Goal: Task Accomplishment & Management: Use online tool/utility

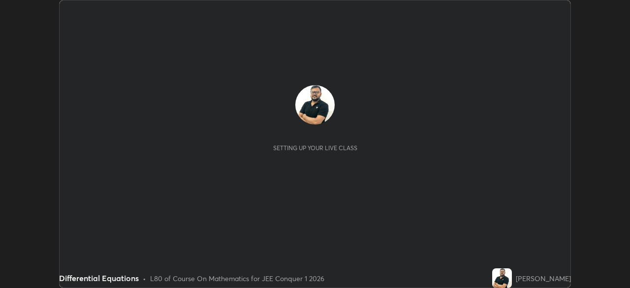
scroll to position [288, 629]
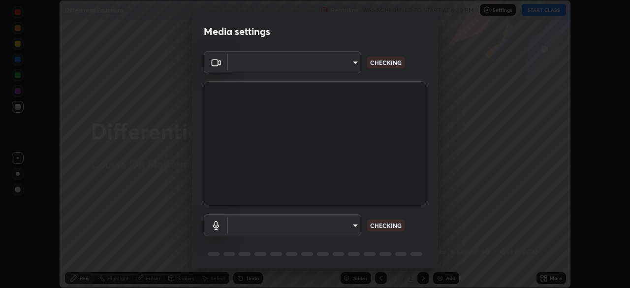
type input "d5d1096bb91751ddbc4e14a102c0e37309a205399cb77019be1f1076424a97fc"
click at [348, 228] on body "Erase all Differential Equations Recording WAS SCHEDULED TO START AT 6:30 PM Se…" at bounding box center [315, 144] width 630 height 288
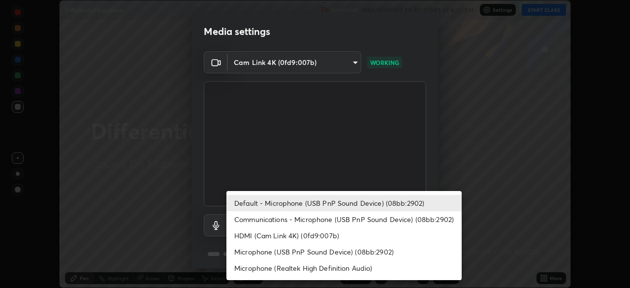
click at [360, 220] on li "Communications - Microphone (USB PnP Sound Device) (08bb:2902)" at bounding box center [343, 219] width 235 height 16
type input "communications"
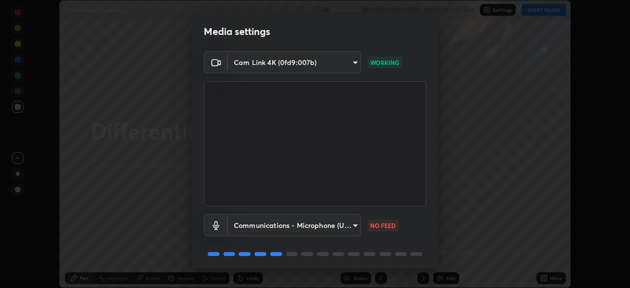
scroll to position [35, 0]
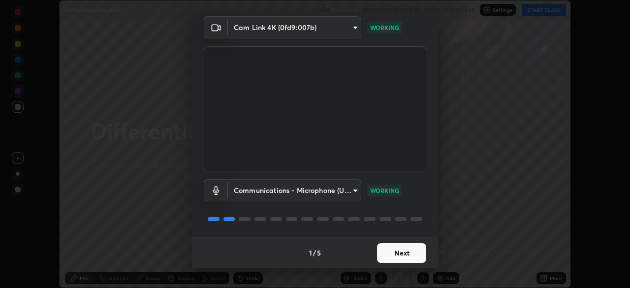
click at [389, 254] on button "Next" at bounding box center [401, 253] width 49 height 20
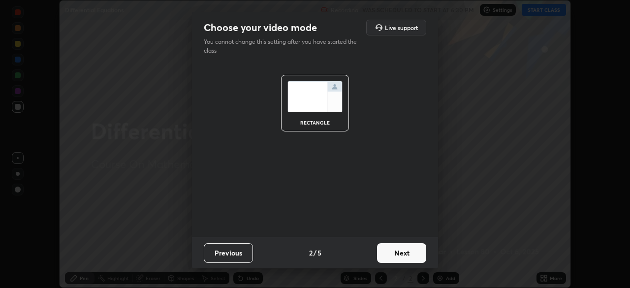
click at [393, 254] on button "Next" at bounding box center [401, 253] width 49 height 20
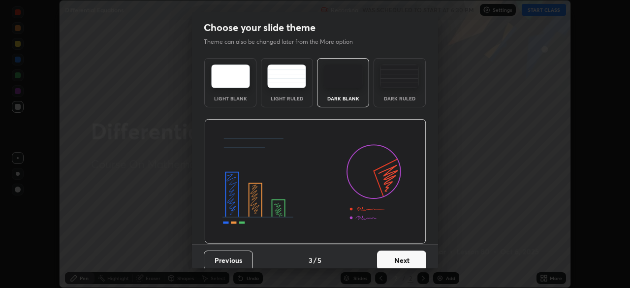
click at [396, 254] on button "Next" at bounding box center [401, 260] width 49 height 20
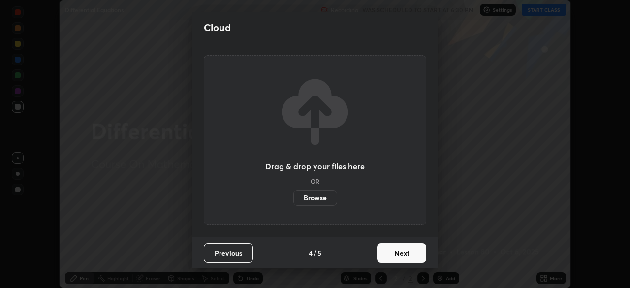
click at [400, 255] on button "Next" at bounding box center [401, 253] width 49 height 20
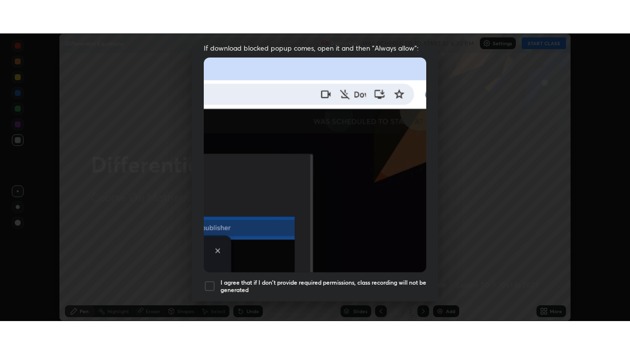
scroll to position [236, 0]
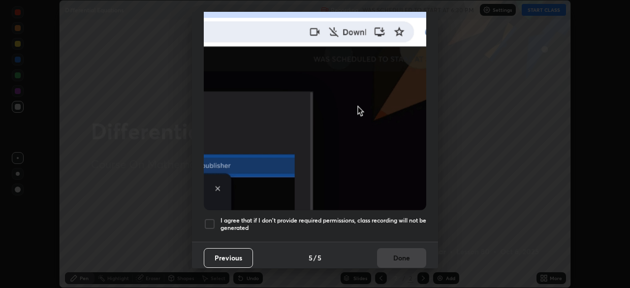
click at [209, 218] on div at bounding box center [210, 224] width 12 height 12
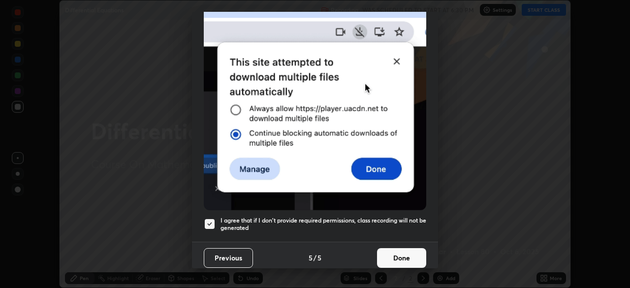
click at [397, 252] on button "Done" at bounding box center [401, 258] width 49 height 20
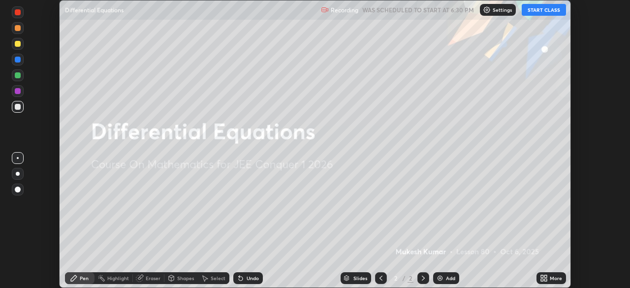
click at [545, 11] on button "START CLASS" at bounding box center [543, 10] width 44 height 12
click at [558, 279] on div "More" at bounding box center [555, 277] width 12 height 5
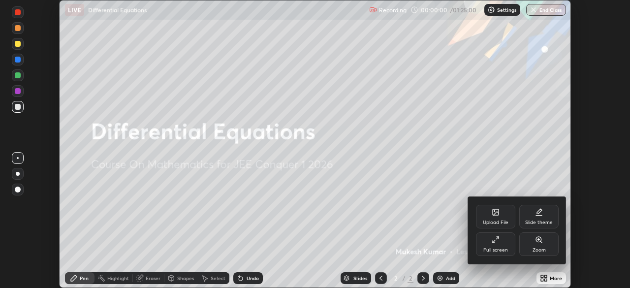
click at [497, 248] on div "Full screen" at bounding box center [495, 249] width 25 height 5
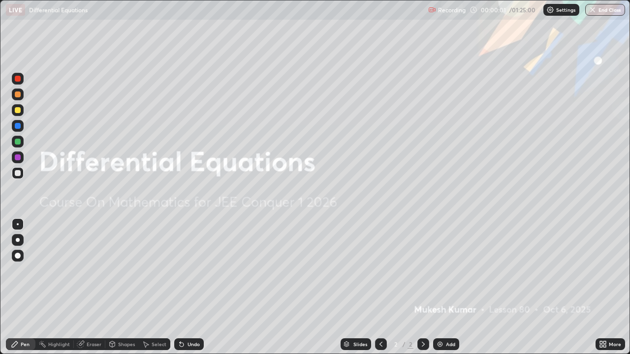
scroll to position [354, 630]
click at [443, 287] on div "Add" at bounding box center [446, 344] width 26 height 12
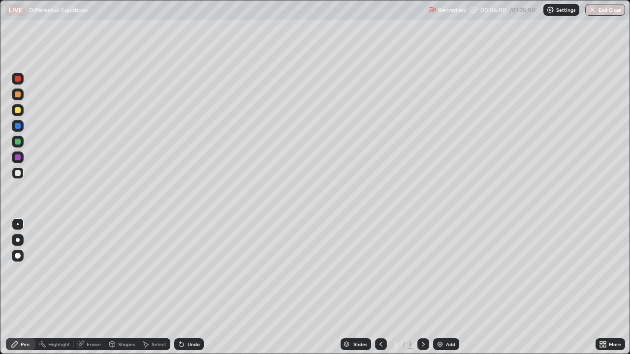
click at [16, 141] on div at bounding box center [18, 142] width 6 height 6
click at [18, 174] on div at bounding box center [18, 173] width 6 height 6
click at [19, 174] on div at bounding box center [18, 173] width 6 height 6
click at [19, 143] on div at bounding box center [18, 142] width 6 height 6
click at [18, 173] on div at bounding box center [18, 173] width 6 height 6
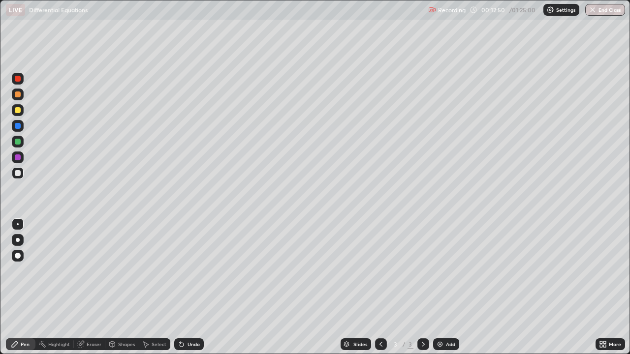
click at [90, 287] on div "Eraser" at bounding box center [94, 344] width 15 height 5
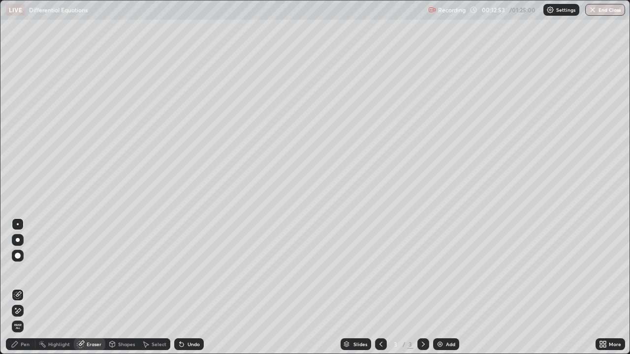
click at [27, 287] on div "Pen" at bounding box center [25, 344] width 9 height 5
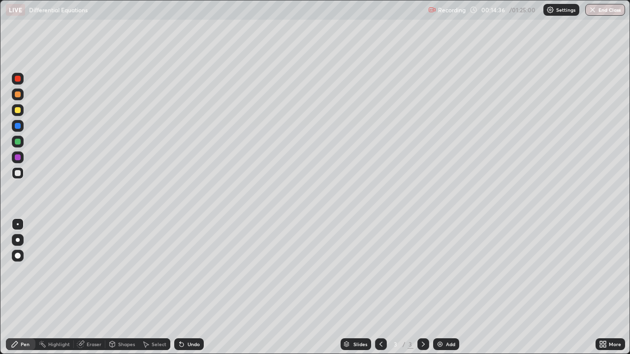
click at [442, 287] on img at bounding box center [440, 344] width 8 height 8
click at [188, 287] on div "Undo" at bounding box center [193, 344] width 12 height 5
click at [189, 287] on div "Undo" at bounding box center [189, 344] width 30 height 12
click at [188, 287] on div "Undo" at bounding box center [193, 344] width 12 height 5
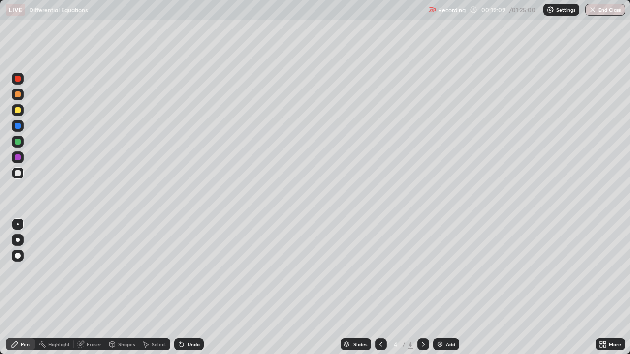
click at [421, 287] on icon at bounding box center [423, 344] width 8 height 8
click at [447, 287] on div "Add" at bounding box center [450, 344] width 9 height 5
click at [17, 78] on div at bounding box center [18, 79] width 6 height 6
click at [16, 111] on div at bounding box center [18, 110] width 6 height 6
click at [18, 176] on div at bounding box center [18, 173] width 6 height 6
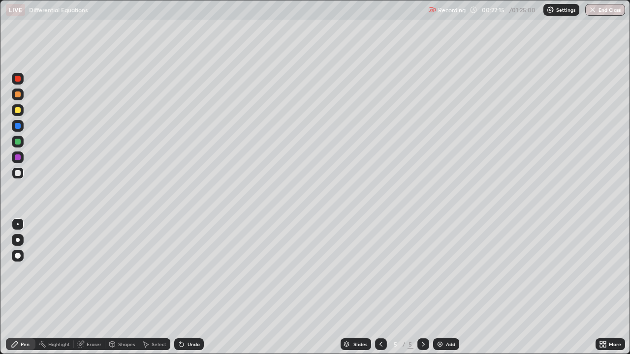
click at [17, 124] on div at bounding box center [18, 126] width 6 height 6
click at [18, 174] on div at bounding box center [18, 173] width 6 height 6
click at [17, 158] on div at bounding box center [18, 157] width 6 height 6
click at [422, 287] on icon at bounding box center [423, 344] width 8 height 8
click at [448, 287] on div "Add" at bounding box center [450, 344] width 9 height 5
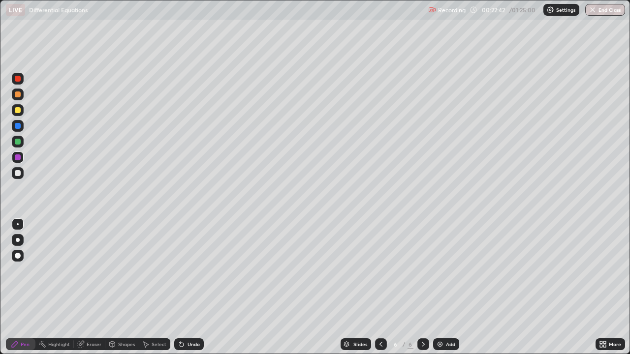
click at [19, 140] on div at bounding box center [18, 142] width 6 height 6
click at [18, 173] on div at bounding box center [18, 173] width 6 height 6
click at [184, 287] on div "Undo" at bounding box center [189, 344] width 30 height 12
click at [90, 287] on div "Eraser" at bounding box center [94, 344] width 15 height 5
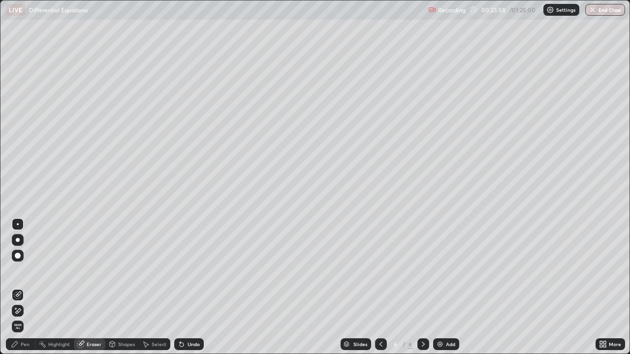
click at [20, 287] on div "Pen" at bounding box center [21, 344] width 30 height 12
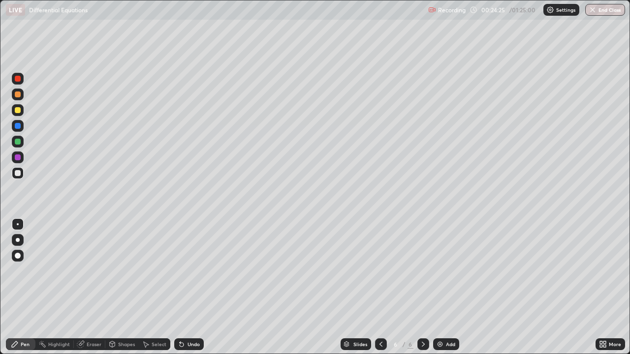
click at [380, 287] on icon at bounding box center [381, 344] width 8 height 8
click at [422, 287] on icon at bounding box center [423, 344] width 8 height 8
click at [90, 287] on div "Eraser" at bounding box center [94, 344] width 15 height 5
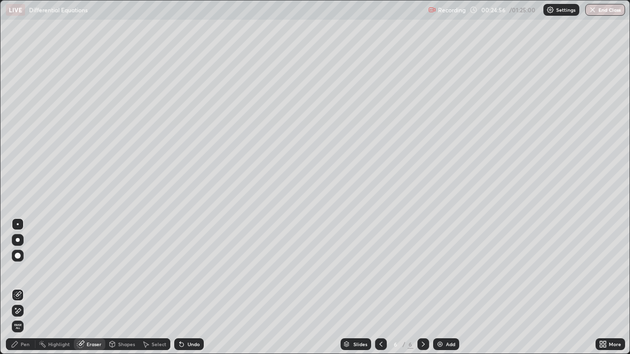
click at [25, 287] on div "Pen" at bounding box center [25, 344] width 9 height 5
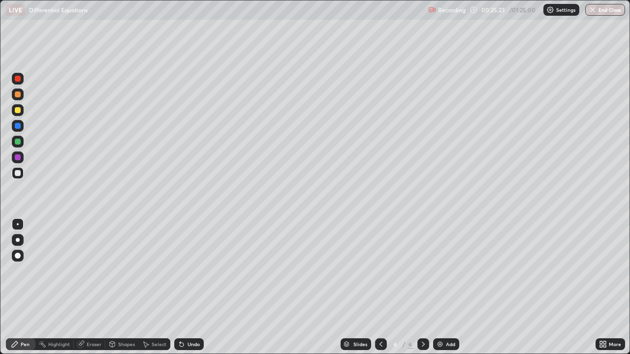
click at [93, 287] on div "Eraser" at bounding box center [94, 344] width 15 height 5
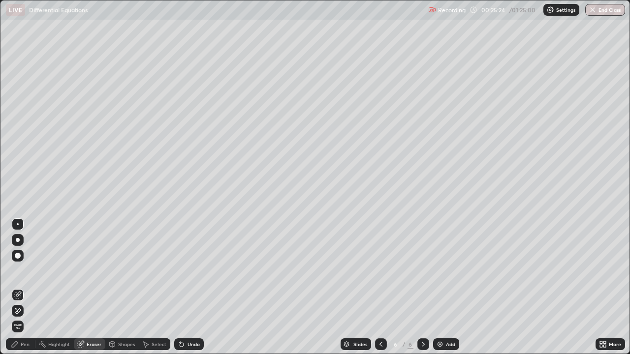
click at [24, 287] on div "Pen" at bounding box center [25, 344] width 9 height 5
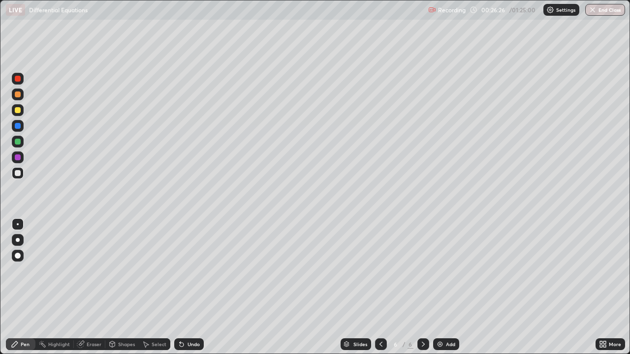
click at [380, 287] on icon at bounding box center [381, 344] width 8 height 8
click at [380, 287] on icon at bounding box center [380, 344] width 3 height 5
click at [422, 287] on icon at bounding box center [423, 344] width 8 height 8
click at [15, 115] on div at bounding box center [18, 110] width 12 height 12
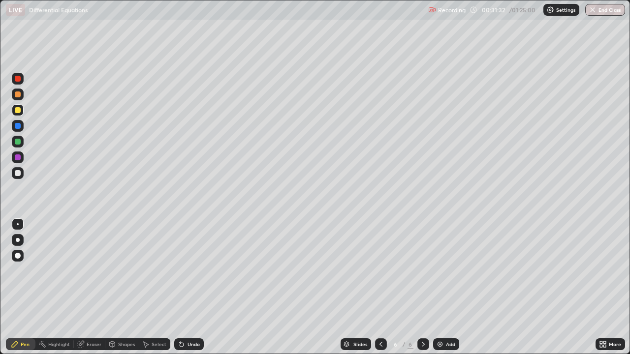
click at [422, 287] on icon at bounding box center [423, 344] width 8 height 8
click at [449, 287] on div "Add" at bounding box center [446, 344] width 26 height 12
click at [18, 173] on div at bounding box center [18, 173] width 6 height 6
click at [378, 287] on icon at bounding box center [381, 344] width 8 height 8
click at [419, 287] on icon at bounding box center [423, 344] width 8 height 8
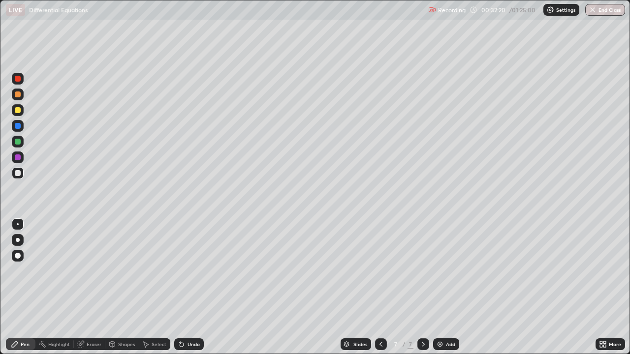
click at [379, 287] on icon at bounding box center [381, 344] width 8 height 8
click at [422, 287] on icon at bounding box center [423, 344] width 8 height 8
click at [380, 287] on icon at bounding box center [381, 344] width 8 height 8
click at [423, 287] on icon at bounding box center [423, 344] width 8 height 8
click at [95, 287] on div "Eraser" at bounding box center [94, 344] width 15 height 5
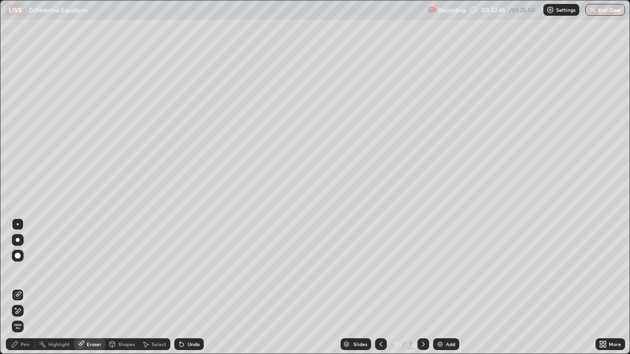
click at [25, 287] on div "Pen" at bounding box center [25, 344] width 9 height 5
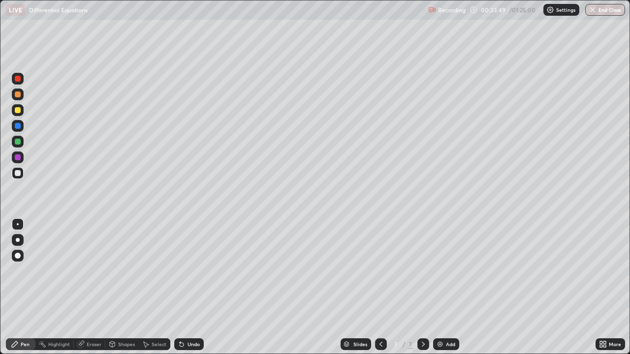
click at [379, 287] on icon at bounding box center [381, 344] width 8 height 8
click at [422, 287] on icon at bounding box center [423, 344] width 8 height 8
click at [380, 287] on icon at bounding box center [381, 344] width 8 height 8
click at [423, 287] on icon at bounding box center [423, 344] width 8 height 8
click at [380, 287] on icon at bounding box center [381, 344] width 8 height 8
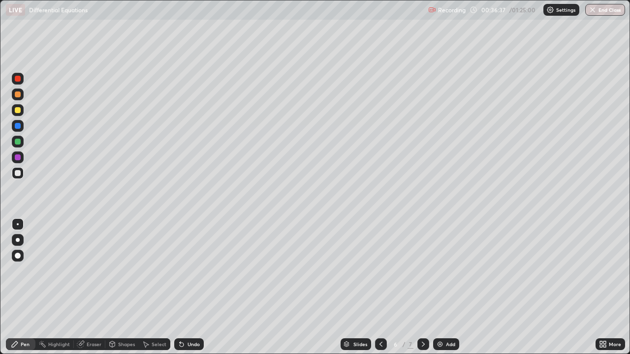
click at [422, 287] on div at bounding box center [423, 344] width 12 height 12
click at [421, 287] on icon at bounding box center [423, 344] width 8 height 8
click at [380, 287] on icon at bounding box center [381, 344] width 8 height 8
click at [422, 287] on icon at bounding box center [423, 344] width 8 height 8
click at [440, 287] on img at bounding box center [440, 344] width 8 height 8
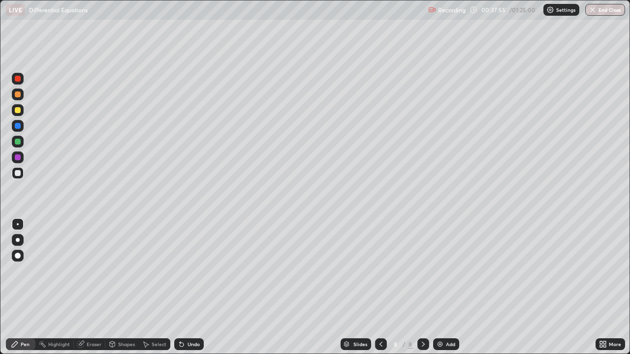
click at [380, 287] on icon at bounding box center [381, 344] width 8 height 8
click at [422, 287] on icon at bounding box center [422, 344] width 3 height 5
click at [19, 142] on div at bounding box center [18, 142] width 6 height 6
click at [18, 169] on div at bounding box center [18, 173] width 12 height 12
click at [380, 287] on icon at bounding box center [381, 344] width 8 height 8
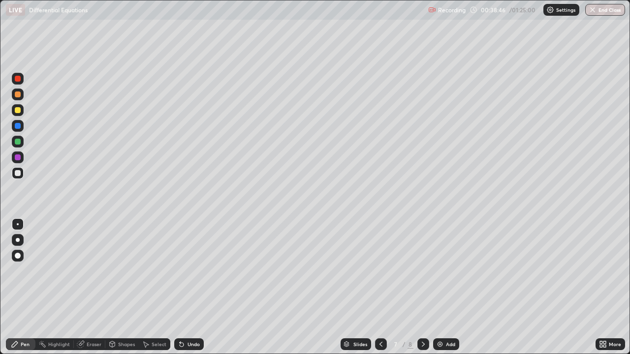
click at [423, 287] on icon at bounding box center [423, 344] width 8 height 8
click at [380, 287] on icon at bounding box center [381, 344] width 8 height 8
click at [421, 287] on icon at bounding box center [423, 344] width 8 height 8
click at [380, 287] on icon at bounding box center [381, 344] width 8 height 8
click at [421, 287] on icon at bounding box center [423, 344] width 8 height 8
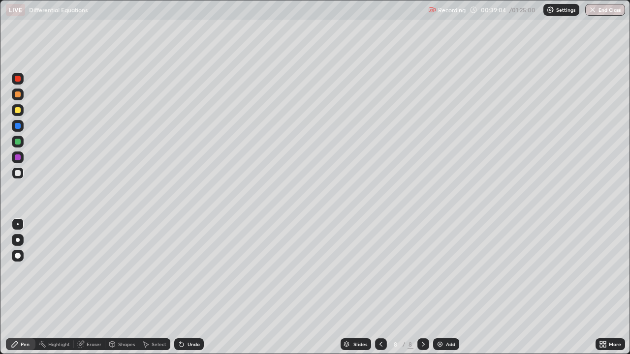
click at [385, 287] on div at bounding box center [381, 344] width 12 height 12
click at [422, 287] on icon at bounding box center [423, 344] width 8 height 8
click at [18, 142] on div at bounding box center [18, 142] width 6 height 6
click at [381, 287] on icon at bounding box center [381, 344] width 8 height 8
click at [380, 287] on icon at bounding box center [381, 344] width 8 height 8
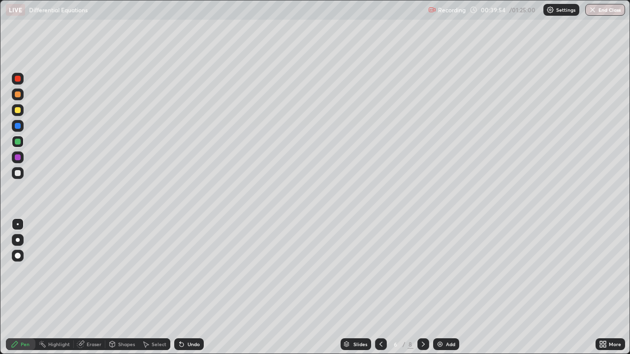
click at [380, 287] on icon at bounding box center [381, 344] width 8 height 8
click at [423, 287] on icon at bounding box center [423, 344] width 8 height 8
click at [422, 287] on icon at bounding box center [423, 344] width 8 height 8
click at [423, 287] on icon at bounding box center [423, 344] width 8 height 8
click at [422, 287] on div at bounding box center [423, 344] width 12 height 12
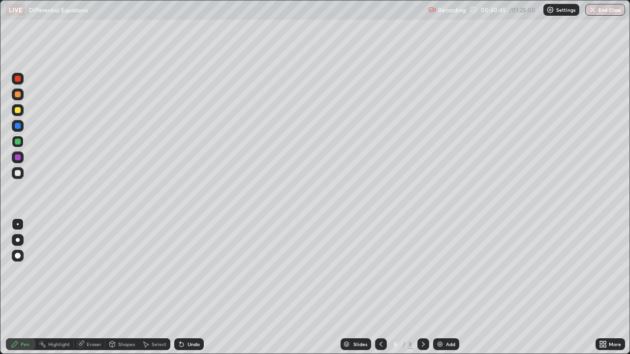
click at [422, 287] on icon at bounding box center [423, 344] width 8 height 8
click at [381, 287] on icon at bounding box center [381, 344] width 8 height 8
click at [421, 287] on icon at bounding box center [422, 344] width 3 height 5
click at [19, 173] on div at bounding box center [18, 173] width 6 height 6
click at [380, 287] on icon at bounding box center [381, 344] width 8 height 8
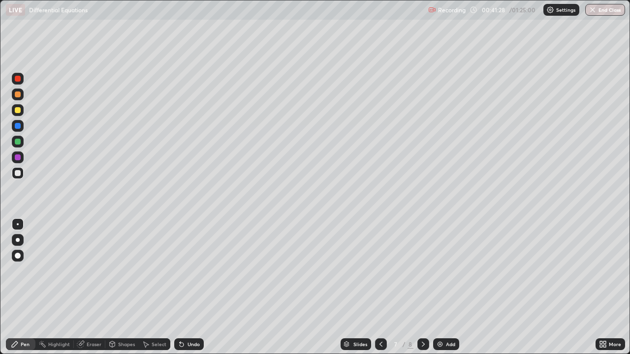
click at [422, 287] on icon at bounding box center [423, 344] width 8 height 8
click at [380, 287] on icon at bounding box center [381, 344] width 8 height 8
click at [422, 287] on icon at bounding box center [423, 344] width 8 height 8
click at [379, 287] on icon at bounding box center [381, 344] width 8 height 8
click at [423, 287] on icon at bounding box center [423, 344] width 8 height 8
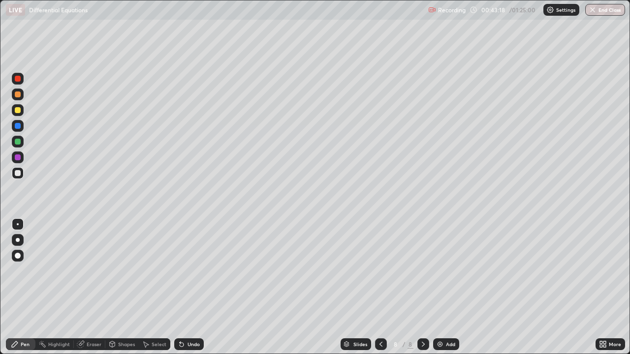
click at [447, 287] on div "Add" at bounding box center [446, 344] width 26 height 12
click at [18, 77] on div at bounding box center [18, 79] width 6 height 6
click at [20, 174] on div at bounding box center [18, 173] width 6 height 6
click at [20, 111] on div at bounding box center [18, 110] width 6 height 6
click at [19, 175] on div at bounding box center [18, 173] width 6 height 6
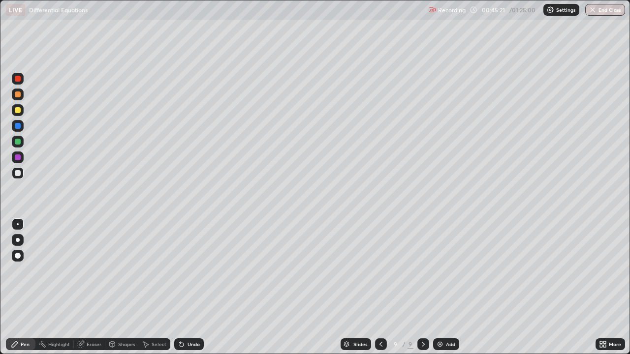
click at [192, 287] on div "Undo" at bounding box center [189, 344] width 30 height 12
click at [190, 287] on div "Undo" at bounding box center [193, 344] width 12 height 5
click at [18, 126] on div at bounding box center [18, 126] width 6 height 6
click at [20, 173] on div at bounding box center [18, 173] width 6 height 6
click at [449, 287] on div "Add" at bounding box center [446, 344] width 26 height 12
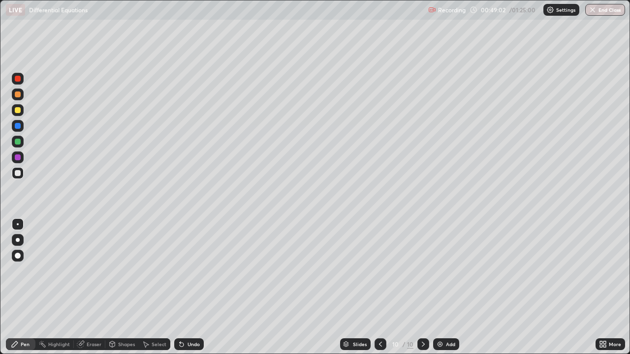
click at [19, 81] on div at bounding box center [18, 79] width 6 height 6
click at [15, 110] on div at bounding box center [18, 110] width 6 height 6
click at [18, 141] on div at bounding box center [18, 142] width 6 height 6
click at [194, 287] on div "Undo" at bounding box center [193, 344] width 12 height 5
click at [20, 173] on div at bounding box center [18, 173] width 6 height 6
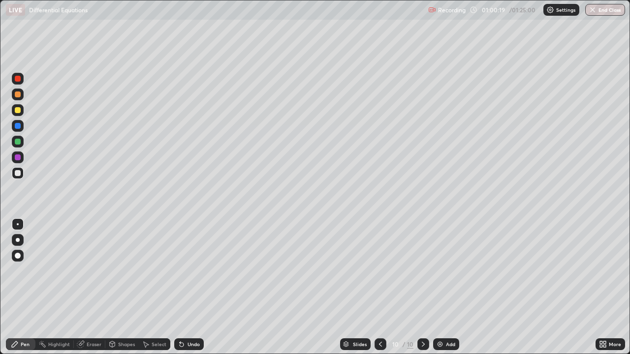
click at [193, 287] on div "Undo" at bounding box center [193, 344] width 12 height 5
click at [191, 287] on div "Undo" at bounding box center [189, 344] width 30 height 12
click at [189, 287] on div "Undo" at bounding box center [193, 344] width 12 height 5
click at [20, 157] on div at bounding box center [18, 157] width 6 height 6
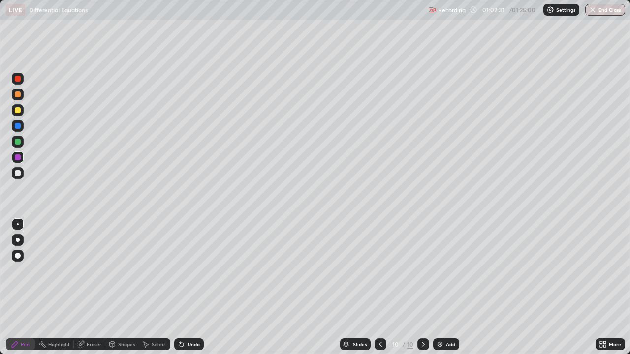
click at [450, 287] on div "Add" at bounding box center [446, 344] width 26 height 12
click at [17, 79] on div at bounding box center [18, 79] width 6 height 6
click at [21, 172] on div at bounding box center [18, 173] width 12 height 12
click at [380, 287] on icon at bounding box center [381, 344] width 8 height 8
click at [379, 287] on icon at bounding box center [380, 344] width 3 height 5
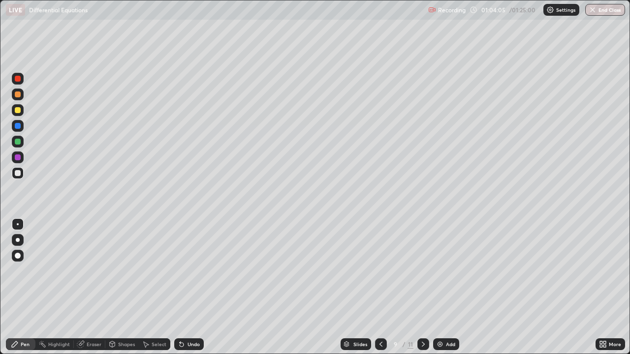
click at [380, 287] on icon at bounding box center [381, 344] width 8 height 8
click at [375, 287] on div at bounding box center [381, 344] width 12 height 12
click at [379, 287] on icon at bounding box center [381, 344] width 8 height 8
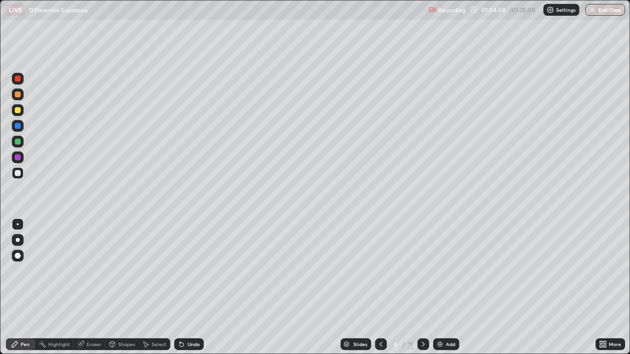
click at [380, 287] on div at bounding box center [381, 344] width 12 height 12
click at [421, 287] on icon at bounding box center [423, 344] width 8 height 8
click at [420, 287] on div at bounding box center [423, 344] width 12 height 12
click at [422, 287] on icon at bounding box center [423, 344] width 8 height 8
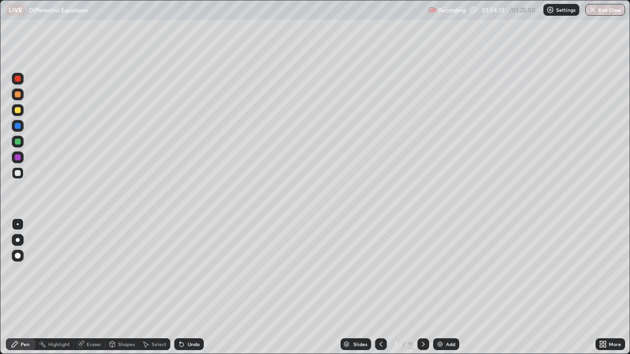
click at [421, 287] on icon at bounding box center [423, 344] width 8 height 8
click at [191, 287] on div "Undo" at bounding box center [193, 344] width 12 height 5
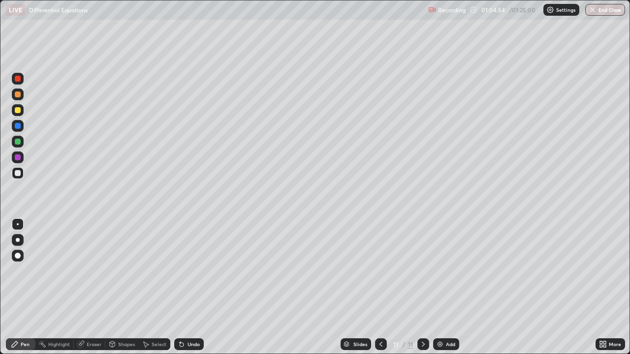
click at [187, 287] on div "Undo" at bounding box center [193, 344] width 12 height 5
click at [90, 287] on div "Eraser" at bounding box center [94, 344] width 15 height 5
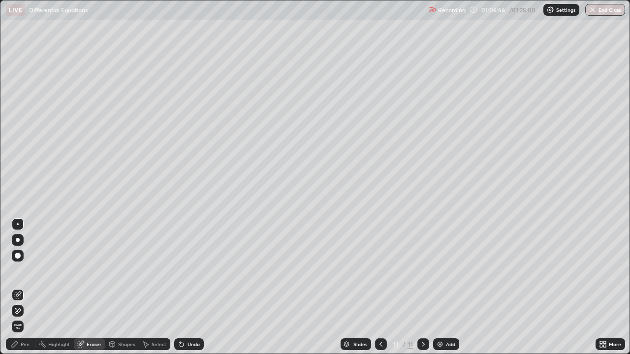
click at [25, 287] on div "Pen" at bounding box center [25, 344] width 9 height 5
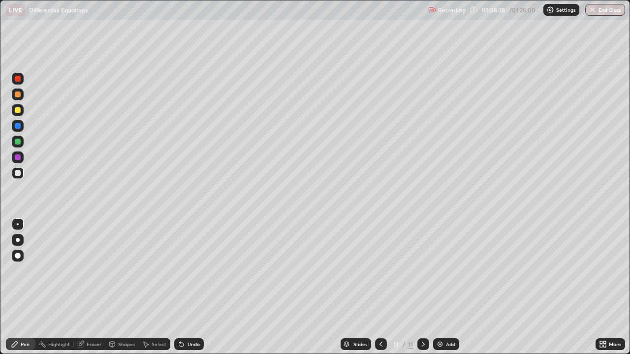
click at [20, 141] on div at bounding box center [18, 142] width 6 height 6
click at [448, 287] on div "Add" at bounding box center [446, 344] width 26 height 12
click at [20, 110] on div at bounding box center [18, 110] width 6 height 6
click at [187, 287] on div "Undo" at bounding box center [193, 344] width 12 height 5
click at [18, 142] on div at bounding box center [18, 142] width 6 height 6
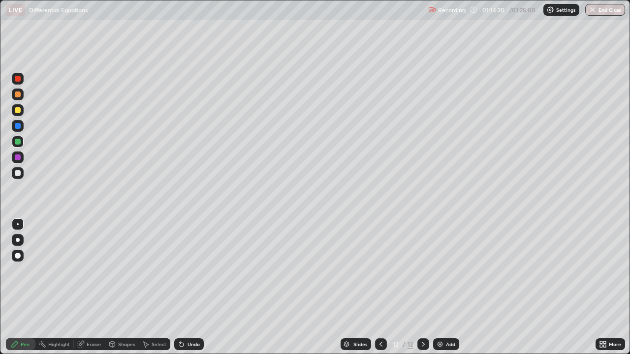
click at [451, 287] on div "Add" at bounding box center [446, 344] width 26 height 12
click at [18, 77] on div at bounding box center [18, 79] width 6 height 6
click at [18, 108] on div at bounding box center [18, 110] width 6 height 6
click at [19, 174] on div at bounding box center [18, 173] width 6 height 6
click at [17, 143] on div at bounding box center [18, 142] width 6 height 6
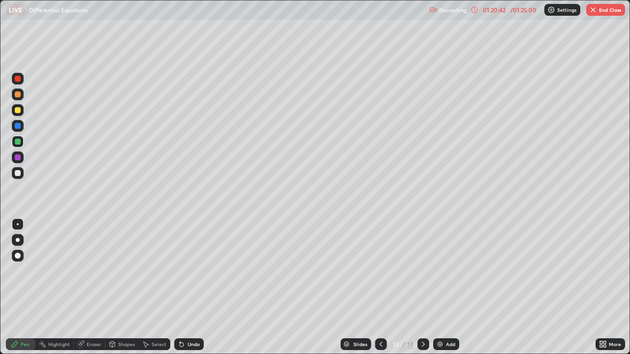
click at [447, 287] on div "Add" at bounding box center [450, 344] width 9 height 5
click at [18, 77] on div at bounding box center [18, 79] width 6 height 6
click at [603, 9] on button "End Class" at bounding box center [605, 10] width 39 height 12
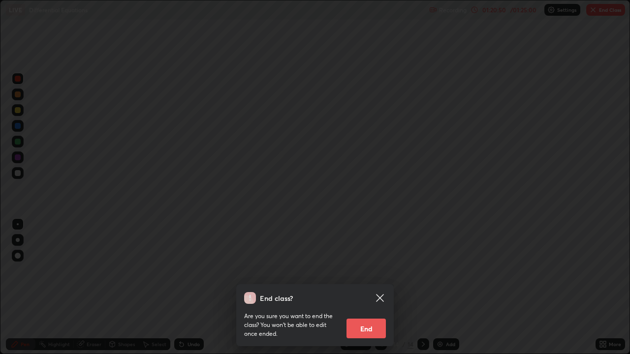
click at [360, 287] on button "End" at bounding box center [365, 329] width 39 height 20
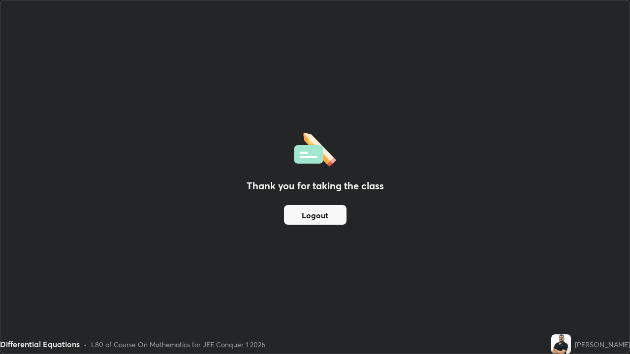
click at [329, 217] on button "Logout" at bounding box center [315, 215] width 62 height 20
